Goal: Navigation & Orientation: Go to known website

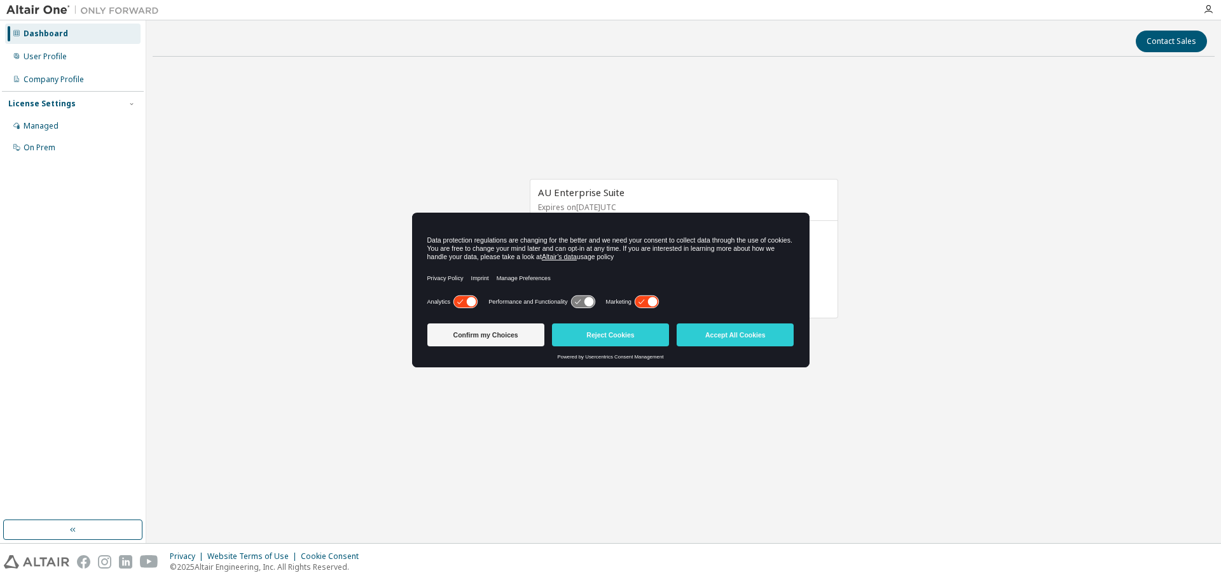
click at [1022, 258] on div "AU Enterprise Suite Expires on [DATE] UTC 21 of 60 ALTAIR UNITS USED View Licen…" at bounding box center [684, 255] width 1062 height 377
click at [750, 334] on button "Accept All Cookies" at bounding box center [735, 334] width 117 height 23
